Goal: Information Seeking & Learning: Compare options

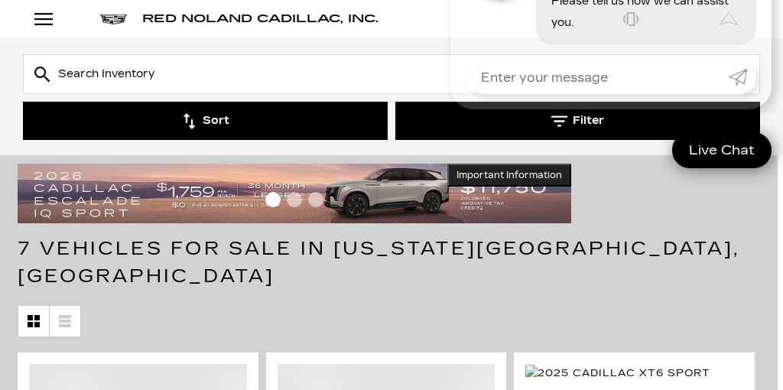
scroll to position [150, 5]
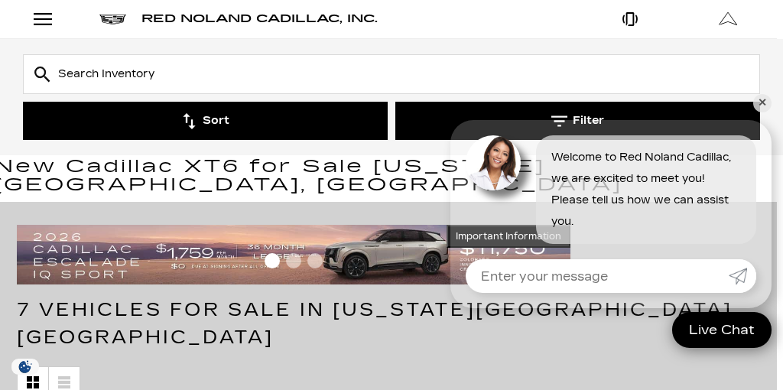
scroll to position [80, 6]
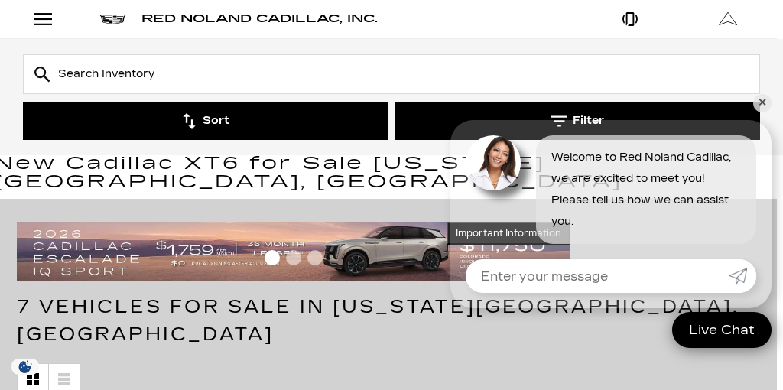
click at [460, 5] on div "Red Noland Cadillac, Inc." at bounding box center [361, 19] width 440 height 38
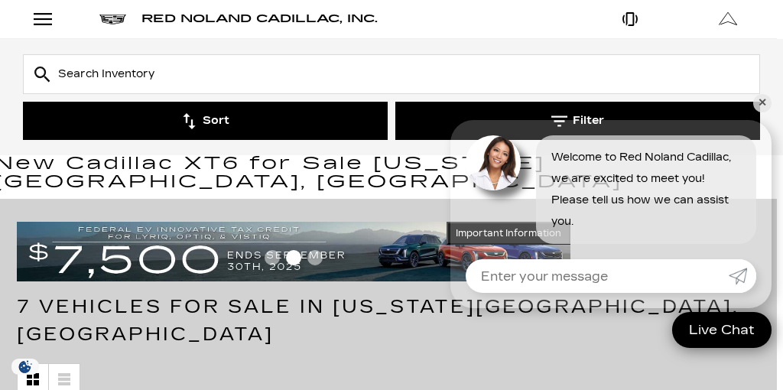
click at [460, 17] on div "Red Noland Cadillac, Inc." at bounding box center [361, 19] width 440 height 38
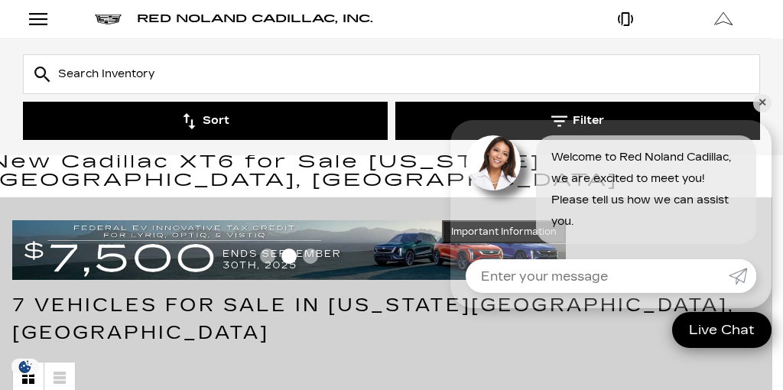
scroll to position [86, 11]
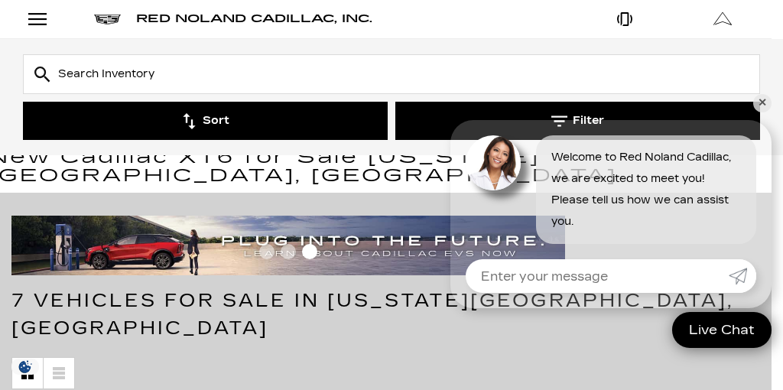
click at [222, 128] on button "Sort" at bounding box center [205, 121] width 365 height 38
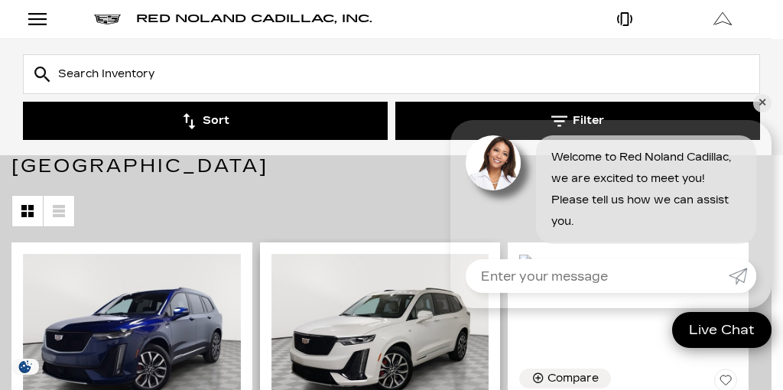
scroll to position [248, 11]
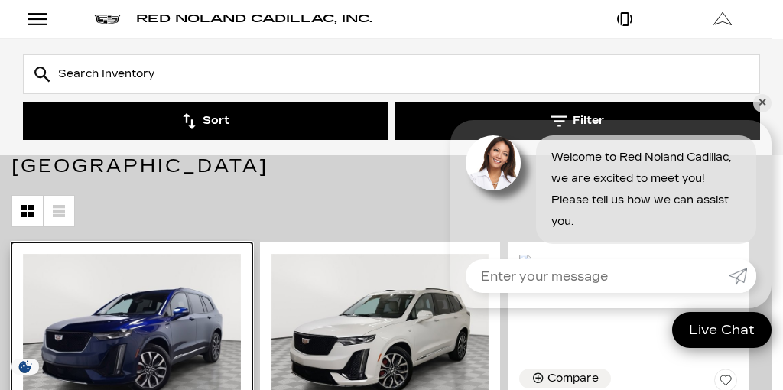
click at [174, 279] on img at bounding box center [132, 335] width 218 height 163
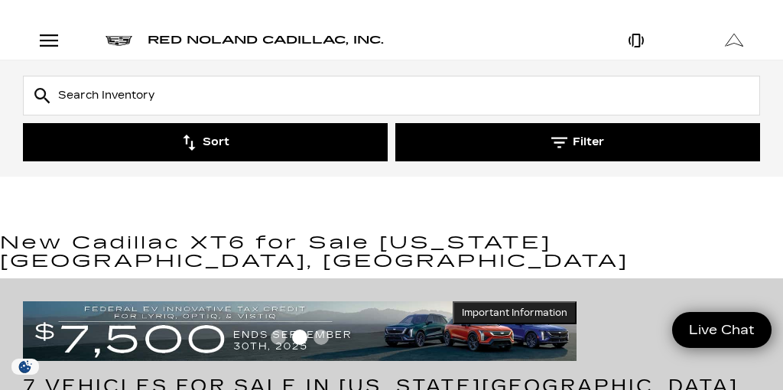
click at [245, 152] on button "Sort" at bounding box center [205, 142] width 365 height 38
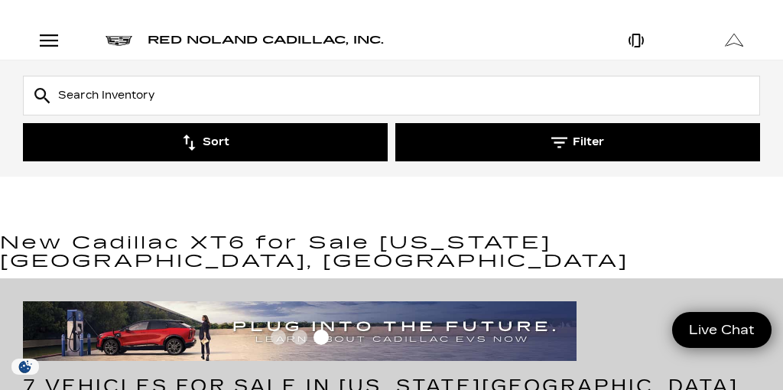
click at [274, 142] on button "Sort" at bounding box center [205, 142] width 365 height 38
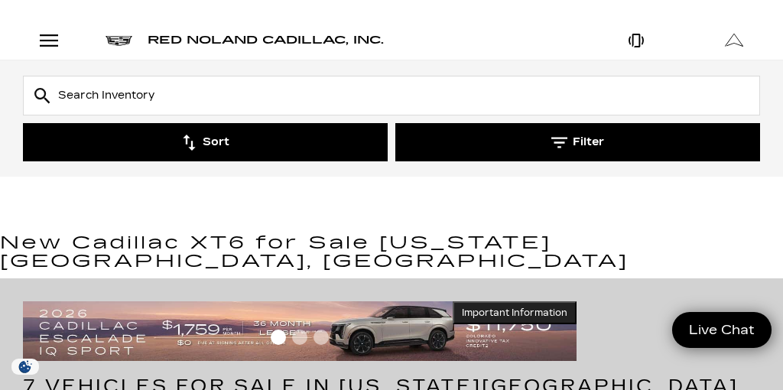
click at [354, 301] on img at bounding box center [300, 331] width 554 height 60
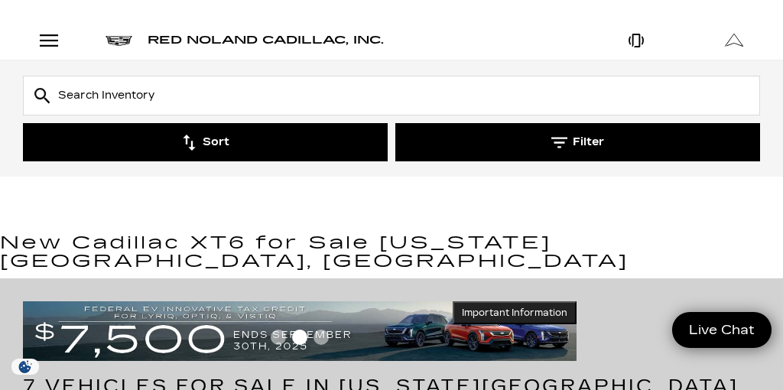
click at [321, 327] on div at bounding box center [300, 340] width 554 height 27
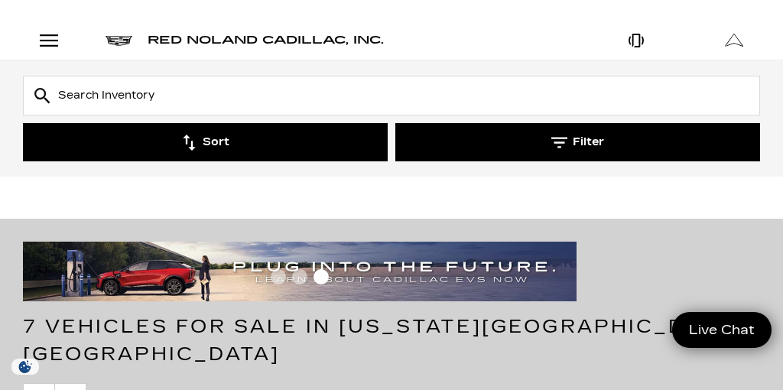
click at [225, 138] on button "Sort" at bounding box center [205, 142] width 365 height 38
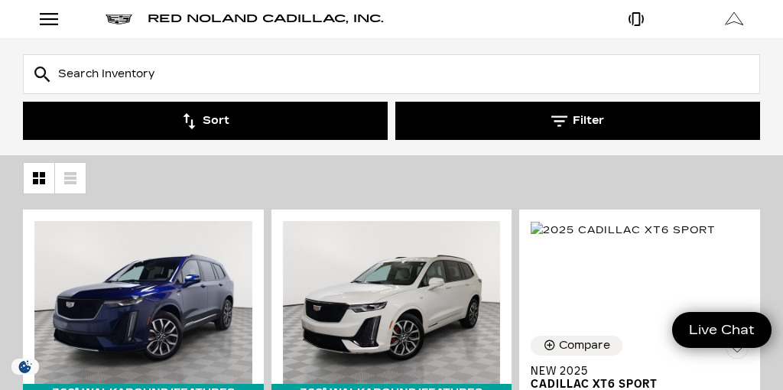
scroll to position [281, 0]
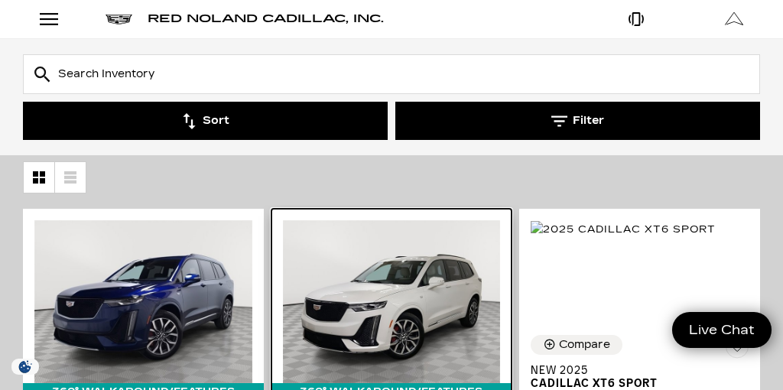
click at [405, 265] on img at bounding box center [392, 301] width 218 height 163
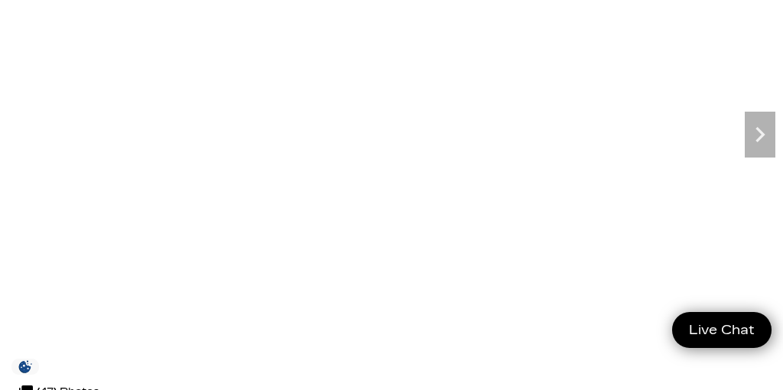
scroll to position [204, 0]
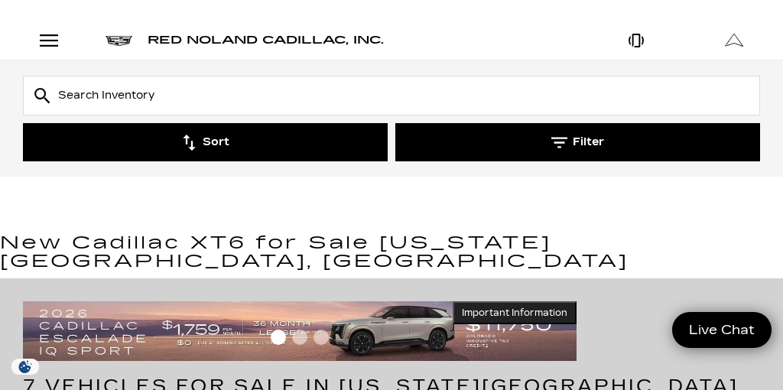
click at [471, 135] on button "Filter" at bounding box center [577, 142] width 365 height 38
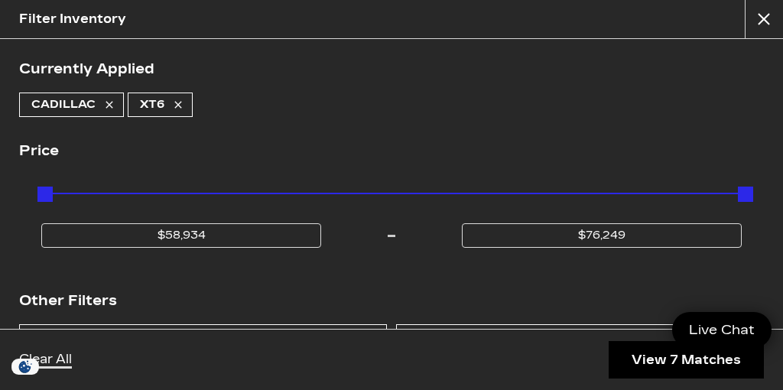
scroll to position [5, 0]
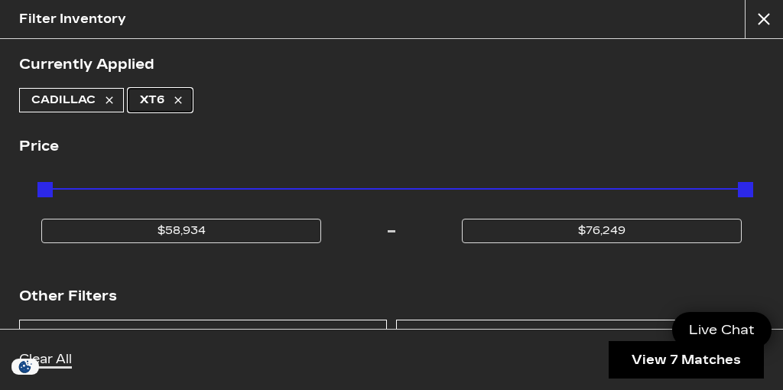
click at [172, 103] on icon at bounding box center [178, 100] width 12 height 12
type input "$44,684"
type input "$179,434"
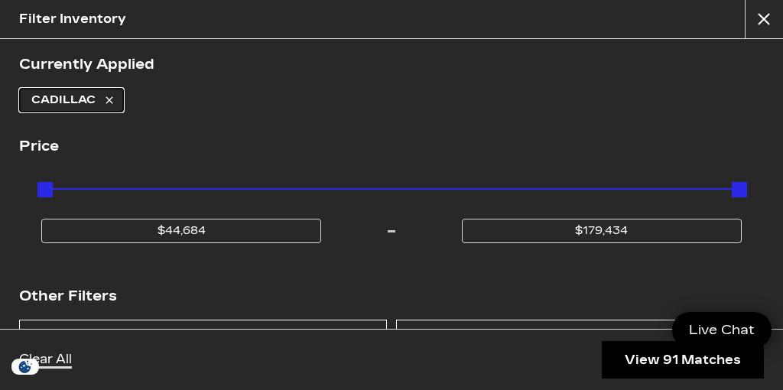
click at [91, 102] on span "Cadillac" at bounding box center [63, 100] width 64 height 23
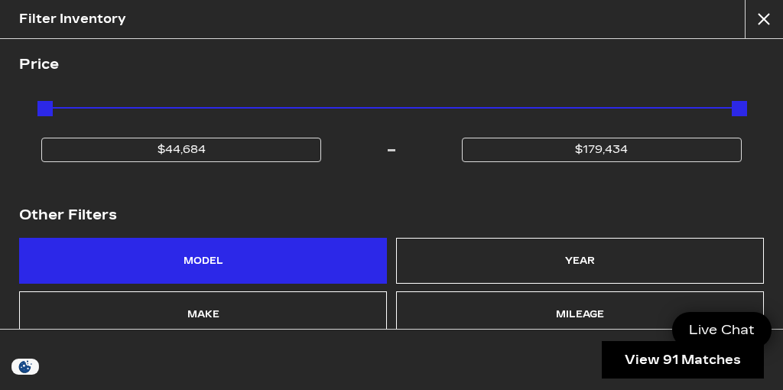
click at [208, 266] on div "Model" at bounding box center [204, 260] width 40 height 21
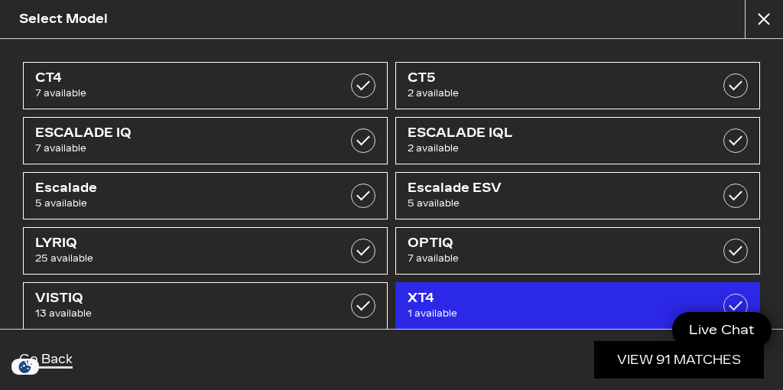
click at [452, 301] on span "XT4" at bounding box center [552, 298] width 289 height 15
checkbox input "false"
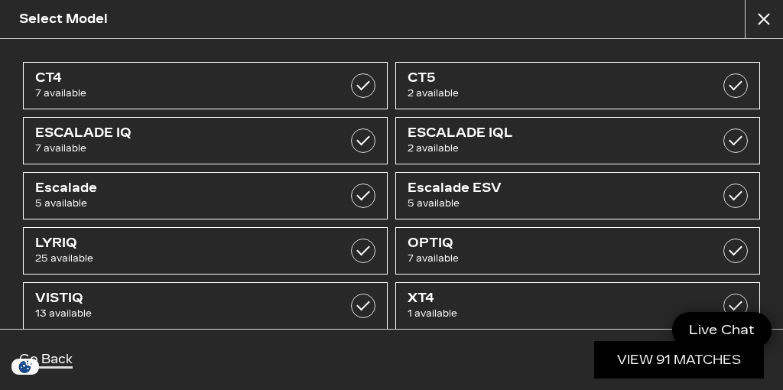
click at [661, 363] on link "View 91 Matches" at bounding box center [679, 359] width 170 height 37
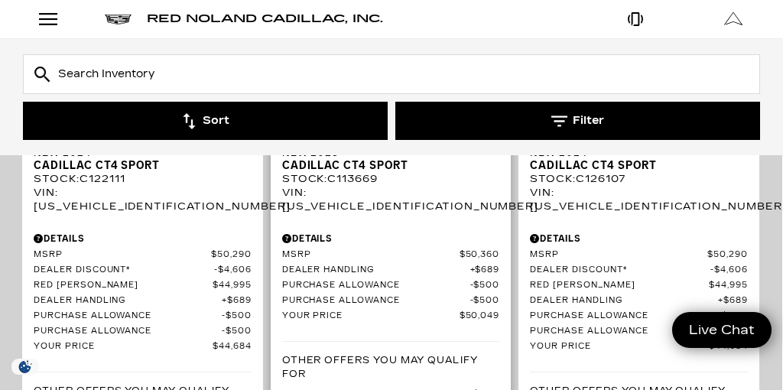
scroll to position [582, 2]
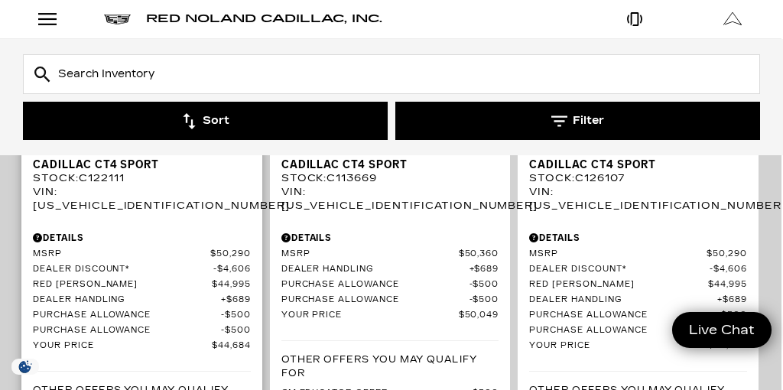
click at [191, 310] on span "Purchase Allowance" at bounding box center [127, 315] width 188 height 11
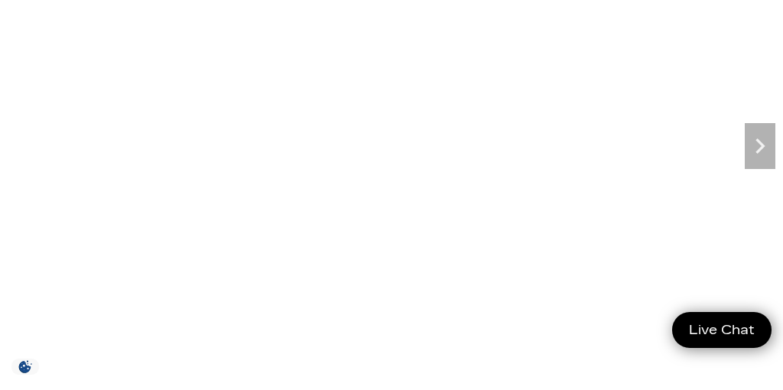
scroll to position [193, 0]
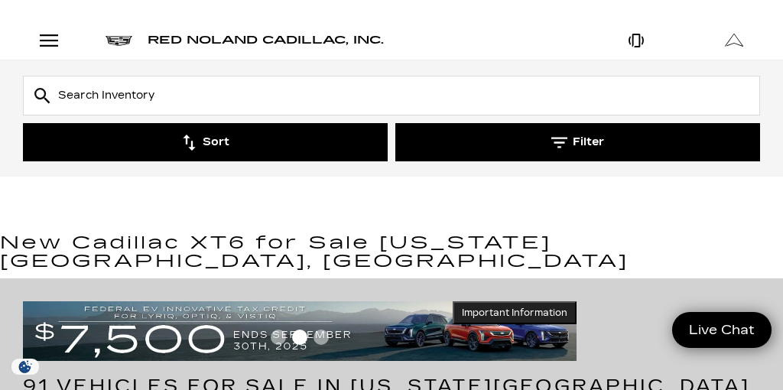
click at [457, 154] on button "Filter" at bounding box center [577, 142] width 365 height 38
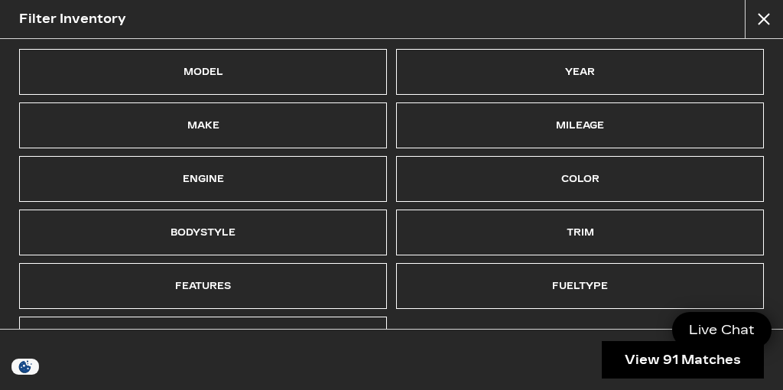
scroll to position [196, 0]
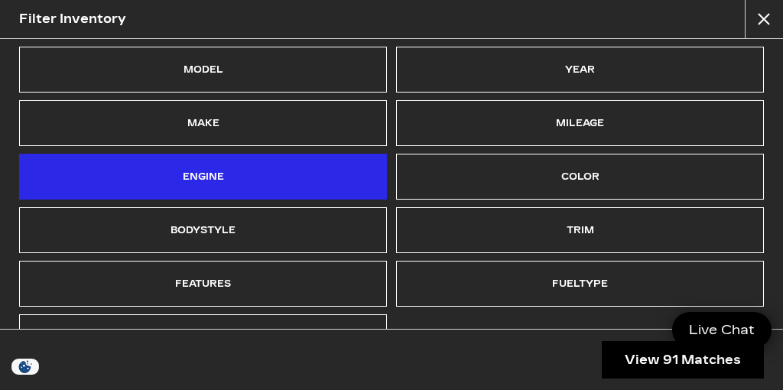
click at [310, 186] on div "Engine" at bounding box center [203, 177] width 368 height 46
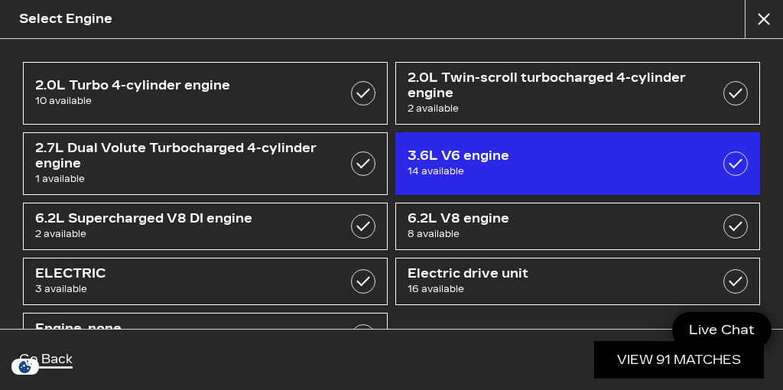
click at [519, 159] on span "3.6L V6 engine" at bounding box center [552, 155] width 289 height 15
click at [552, 167] on span "14 available" at bounding box center [552, 171] width 289 height 15
checkbox input "true"
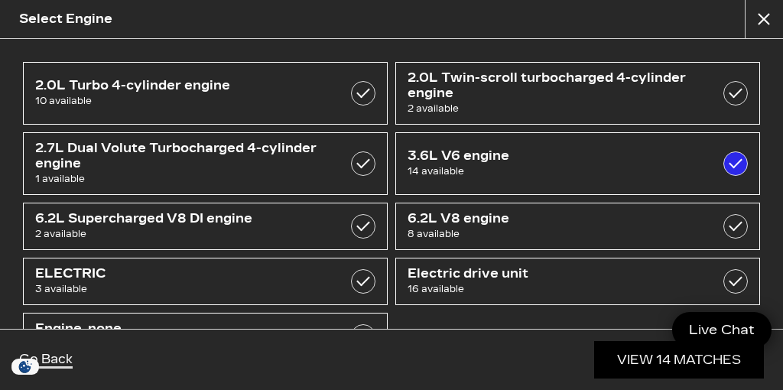
click at [668, 362] on link "View 14 Matches" at bounding box center [679, 359] width 170 height 37
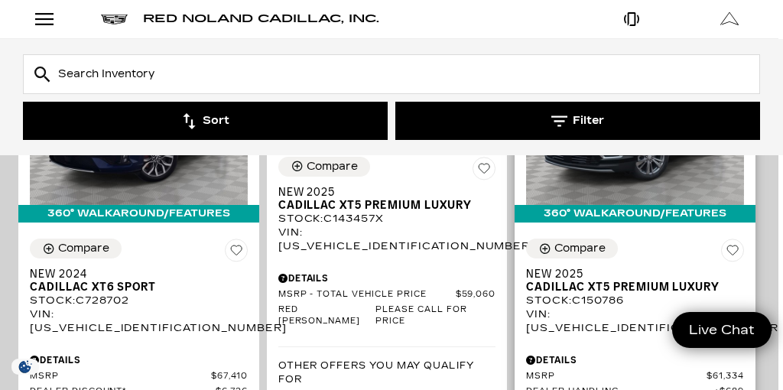
scroll to position [456, 5]
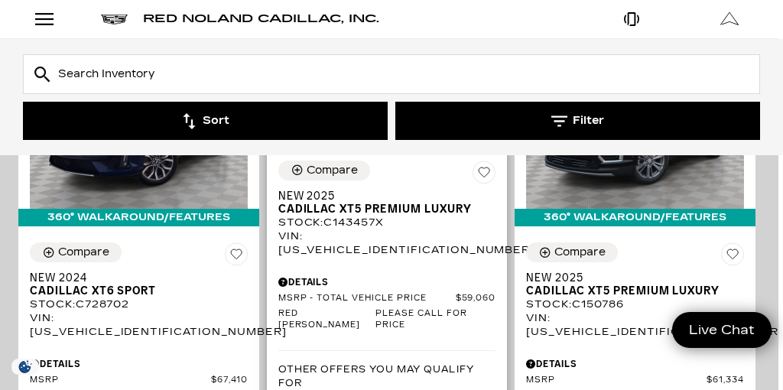
click at [416, 268] on div "Details" at bounding box center [387, 278] width 218 height 21
click at [387, 217] on div "Compare New 2025 Cadillac XT5 Premium Luxury Stock : C143457X VIN: [US_VEHICLE_…" at bounding box center [387, 352] width 241 height 407
click at [405, 268] on div "Details" at bounding box center [387, 278] width 218 height 21
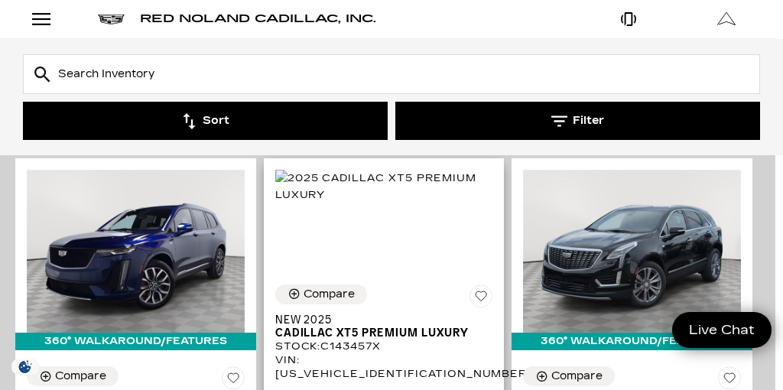
scroll to position [332, 8]
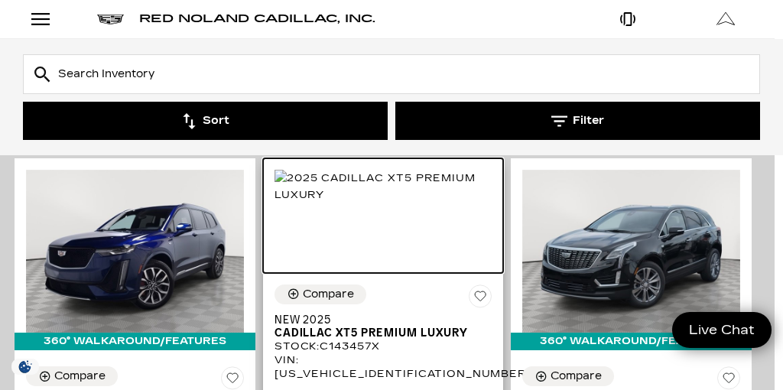
click at [392, 203] on img at bounding box center [384, 187] width 218 height 34
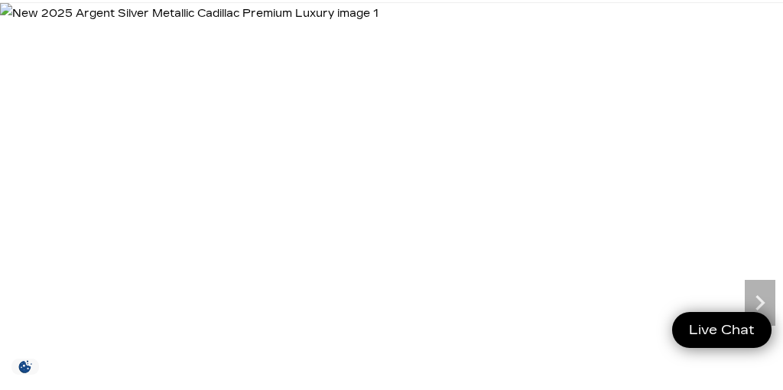
click at [379, 24] on img at bounding box center [189, 13] width 379 height 21
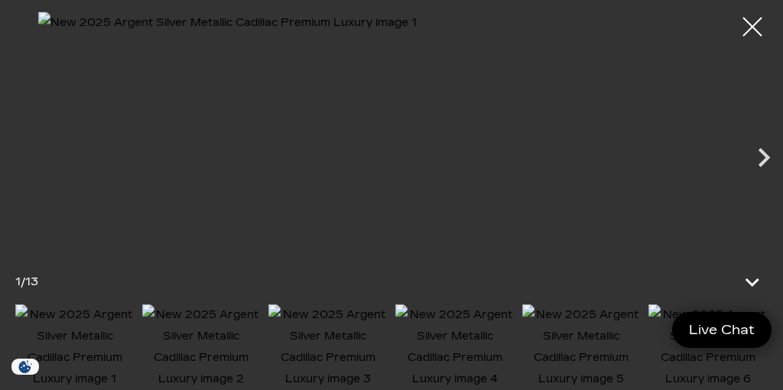
scroll to position [193, 0]
